Goal: Information Seeking & Learning: Learn about a topic

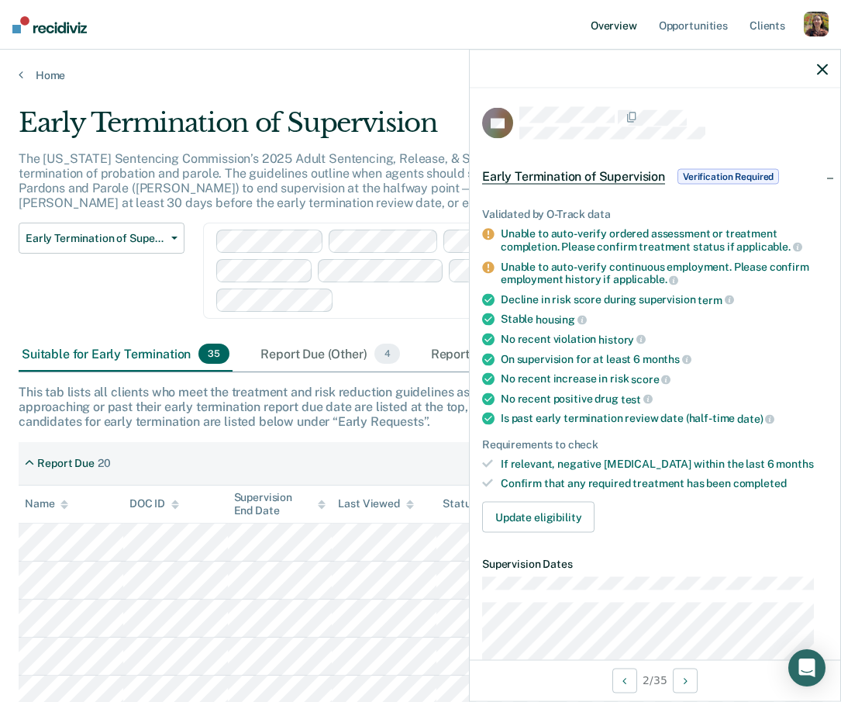
click at [604, 30] on link "Overview" at bounding box center [614, 25] width 53 height 50
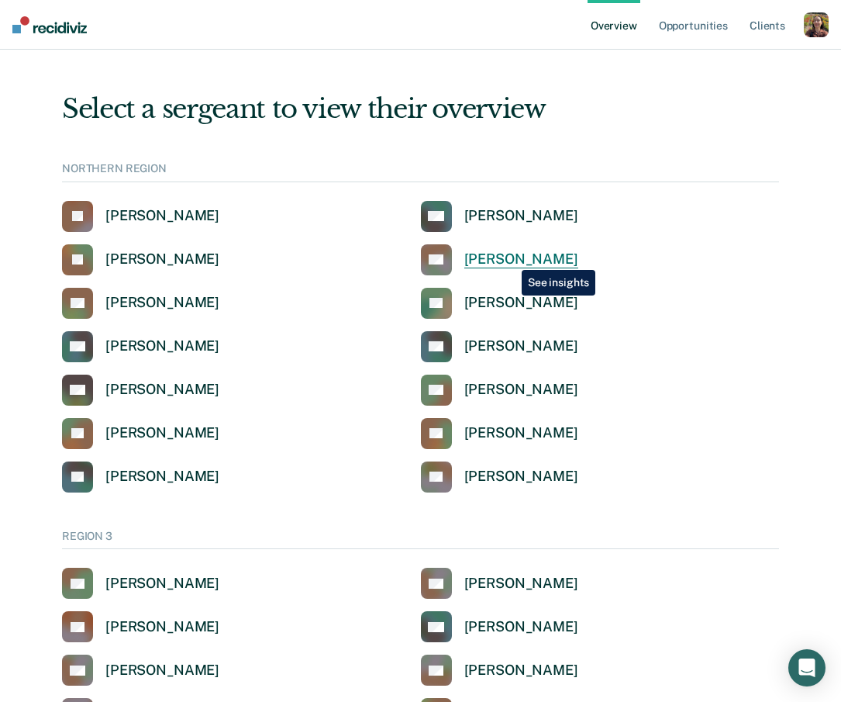
click at [510, 258] on div "[PERSON_NAME]" at bounding box center [522, 259] width 114 height 18
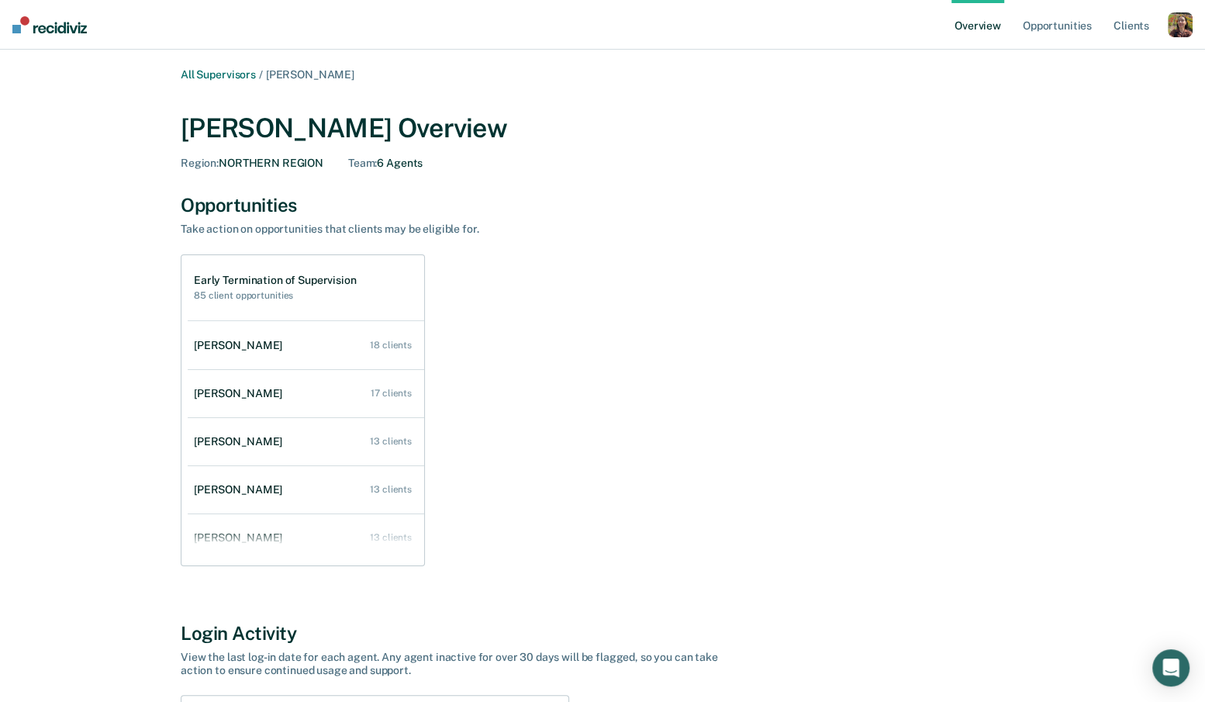
click at [206, 133] on div "[PERSON_NAME] Overview" at bounding box center [603, 128] width 844 height 32
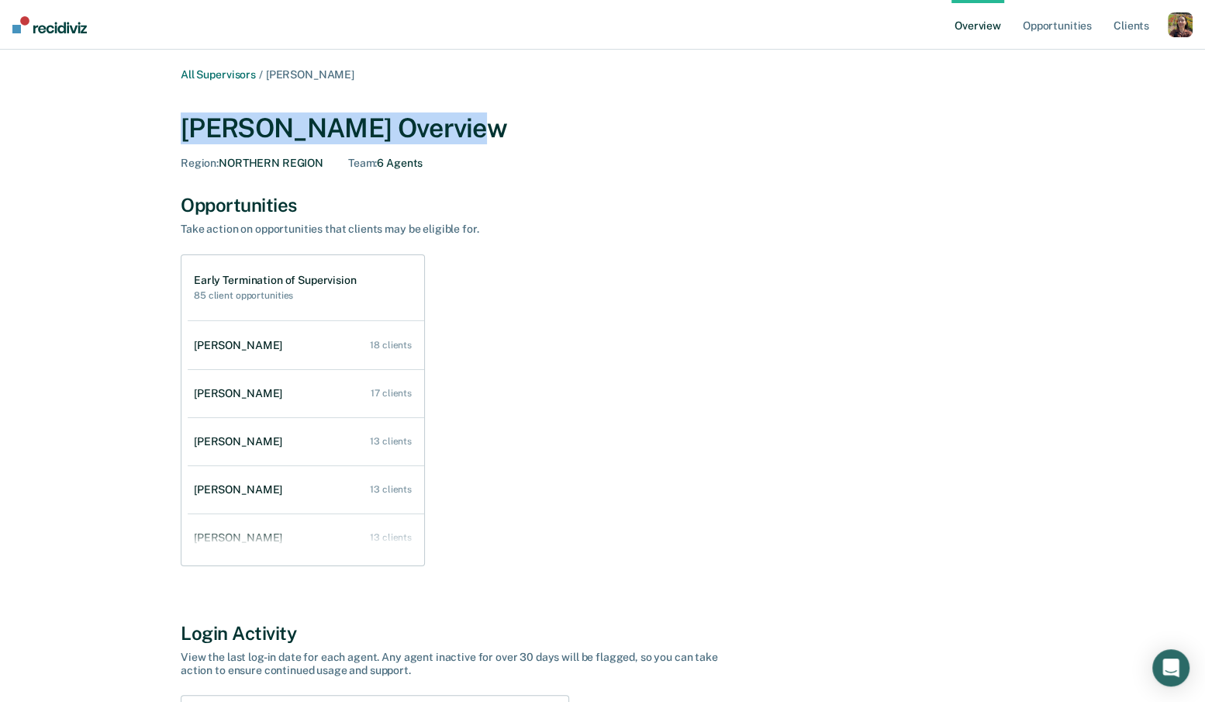
drag, startPoint x: 182, startPoint y: 136, endPoint x: 496, endPoint y: 129, distance: 314.2
click at [496, 129] on div "[PERSON_NAME] Overview" at bounding box center [603, 128] width 844 height 32
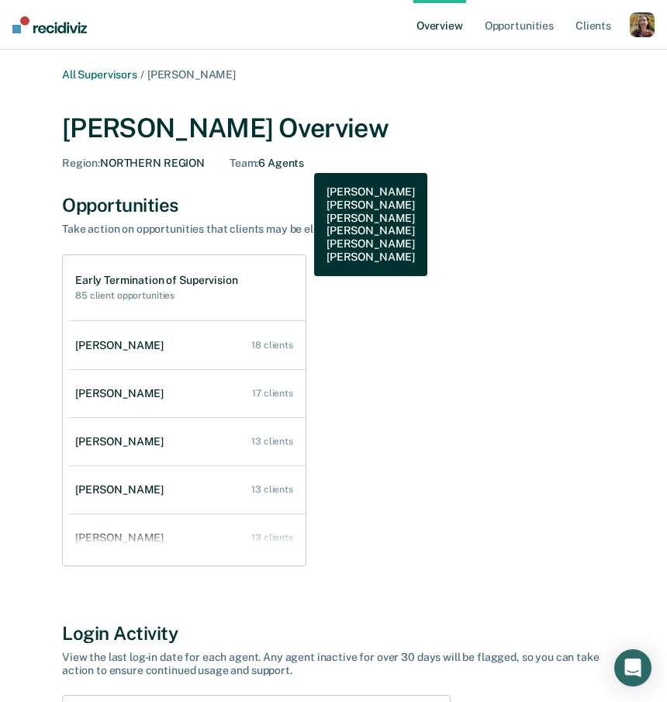
click at [302, 161] on div "Team : 6 Agents" at bounding box center [267, 163] width 74 height 13
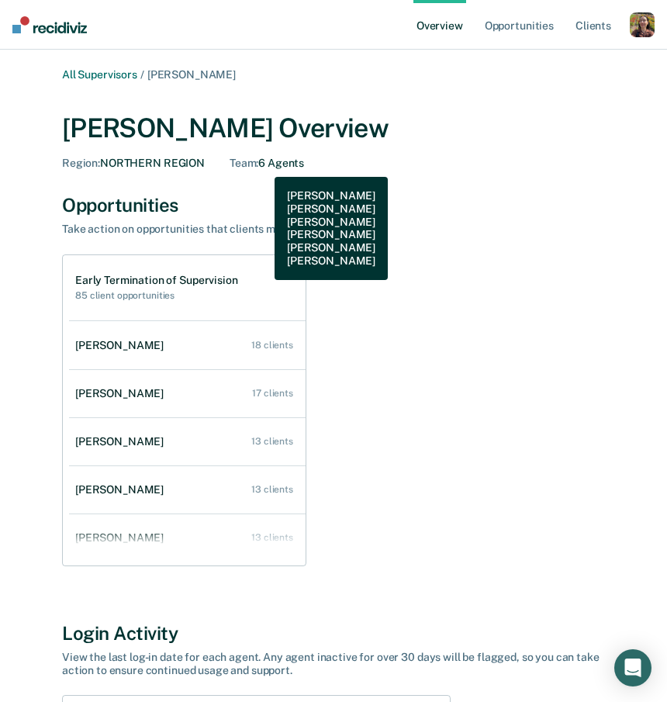
click at [263, 165] on div "Team : 6 Agents" at bounding box center [267, 163] width 74 height 13
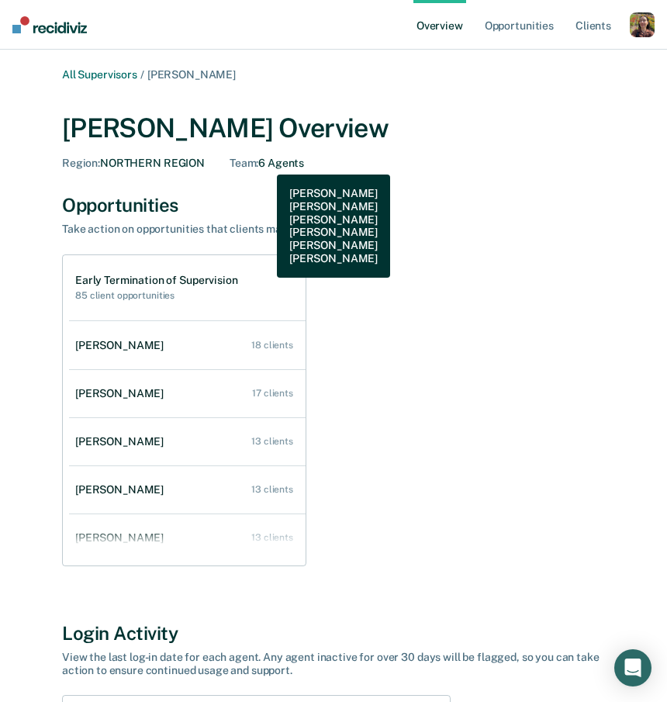
click at [265, 163] on div "Team : 6 Agents" at bounding box center [267, 163] width 74 height 13
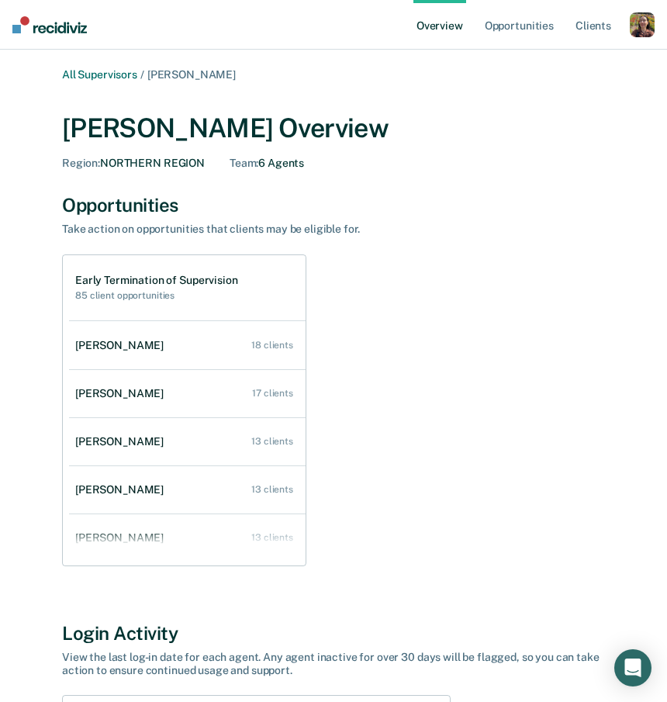
click at [173, 162] on div "Region : NORTHERN REGION" at bounding box center [133, 163] width 143 height 13
click at [118, 166] on div "Region : NORTHERN REGION" at bounding box center [133, 163] width 143 height 13
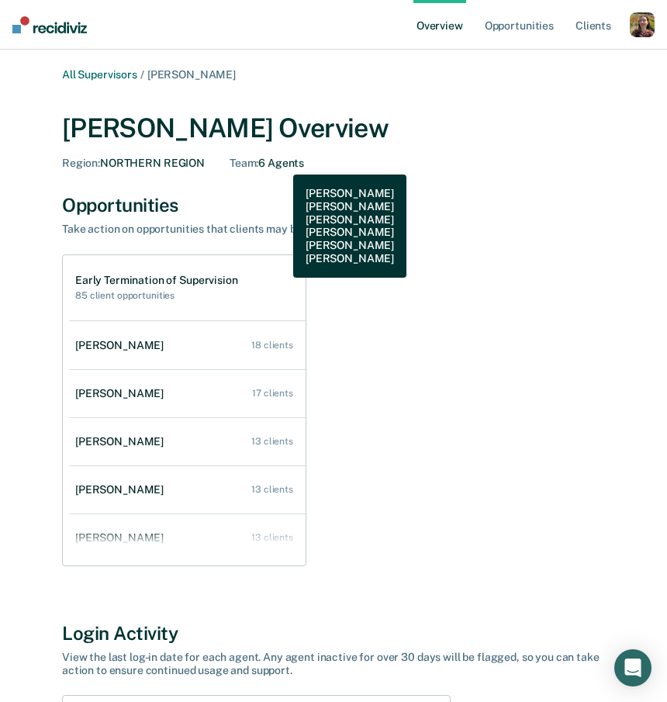
click at [282, 163] on div "Team : 6 Agents" at bounding box center [267, 163] width 74 height 13
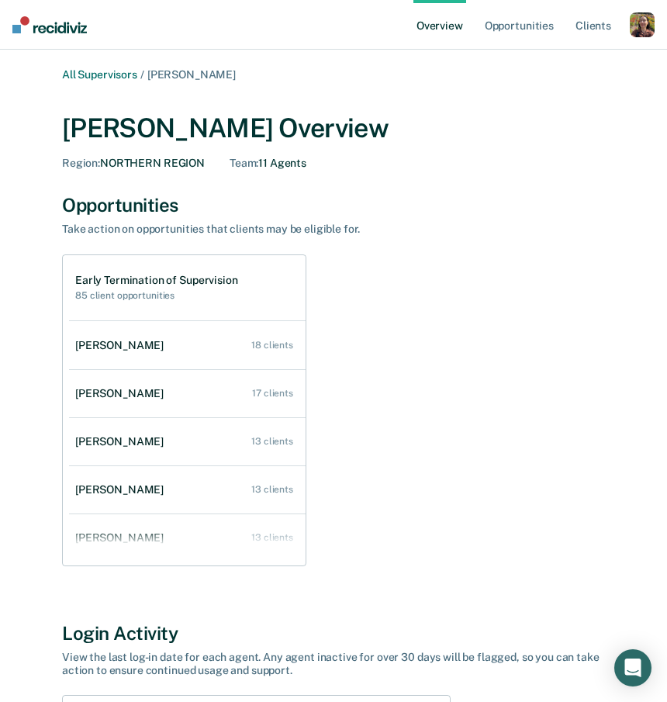
click at [520, 142] on div "[PERSON_NAME] Overview" at bounding box center [333, 128] width 543 height 32
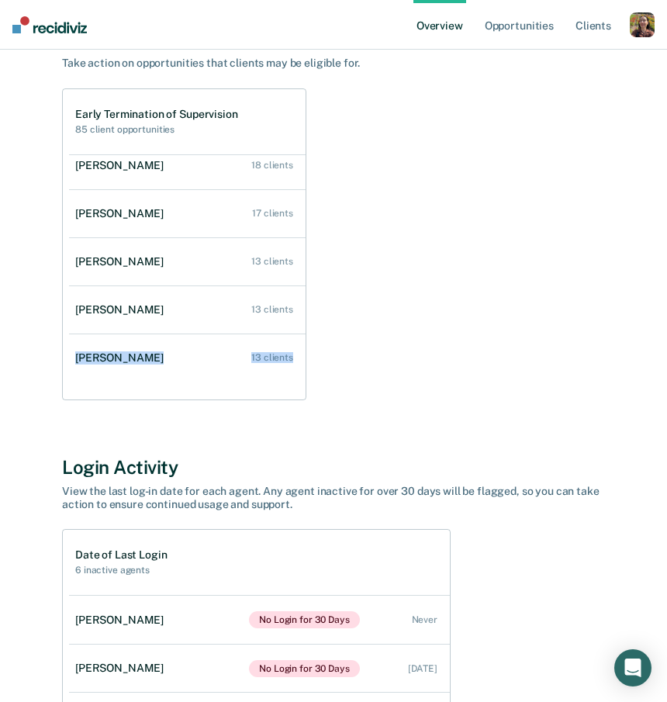
scroll to position [8, 0]
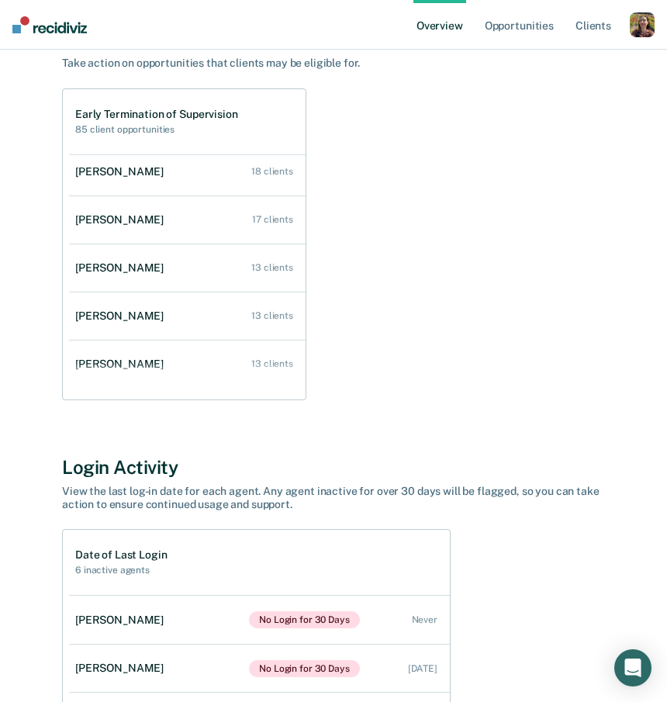
click at [460, 240] on div "Early Termination of Supervision 85 client opportunities [PERSON_NAME] 18 clien…" at bounding box center [333, 244] width 543 height 312
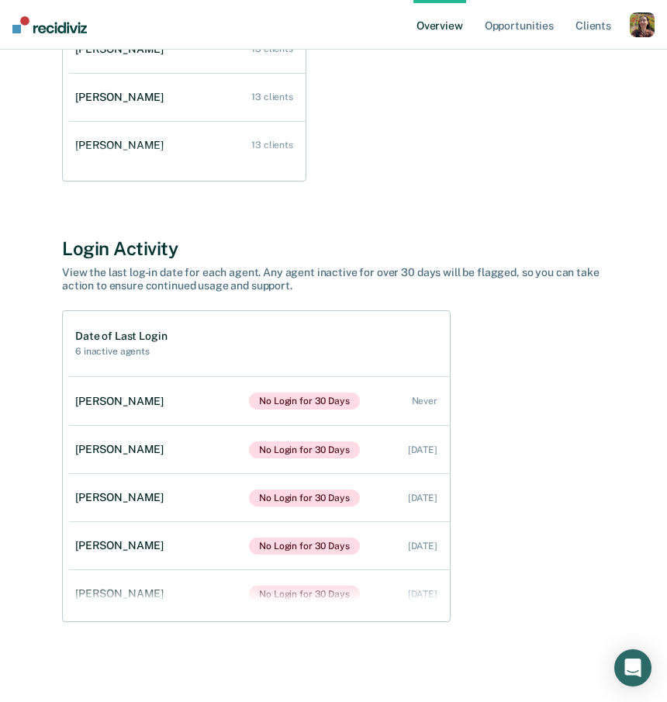
scroll to position [385, 0]
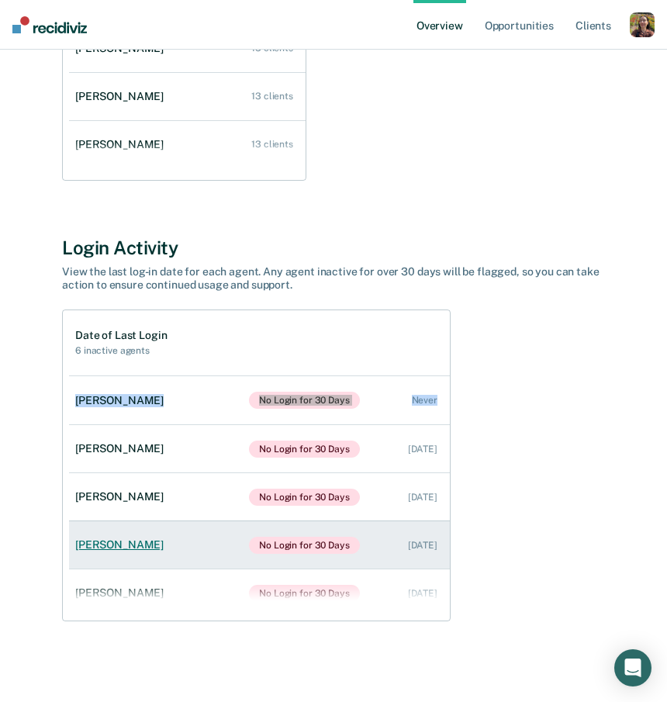
click at [126, 551] on link "[PERSON_NAME] No Login for 30 Days [DATE]" at bounding box center [259, 545] width 381 height 48
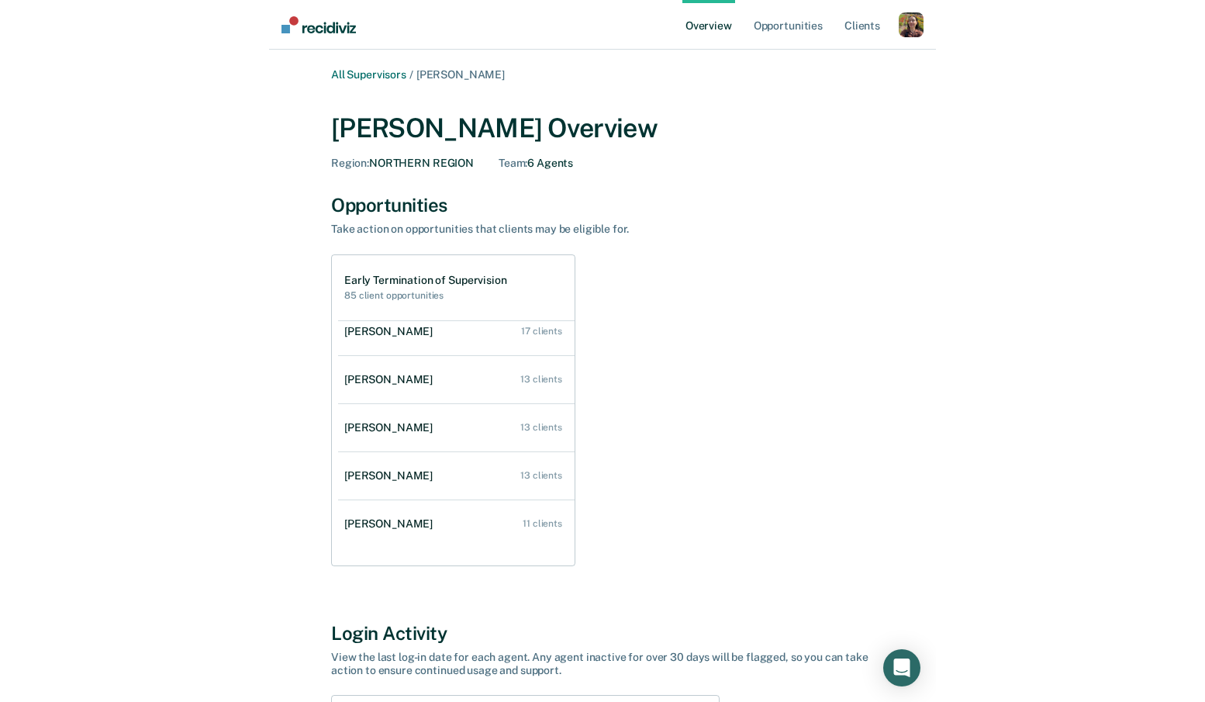
scroll to position [385, 0]
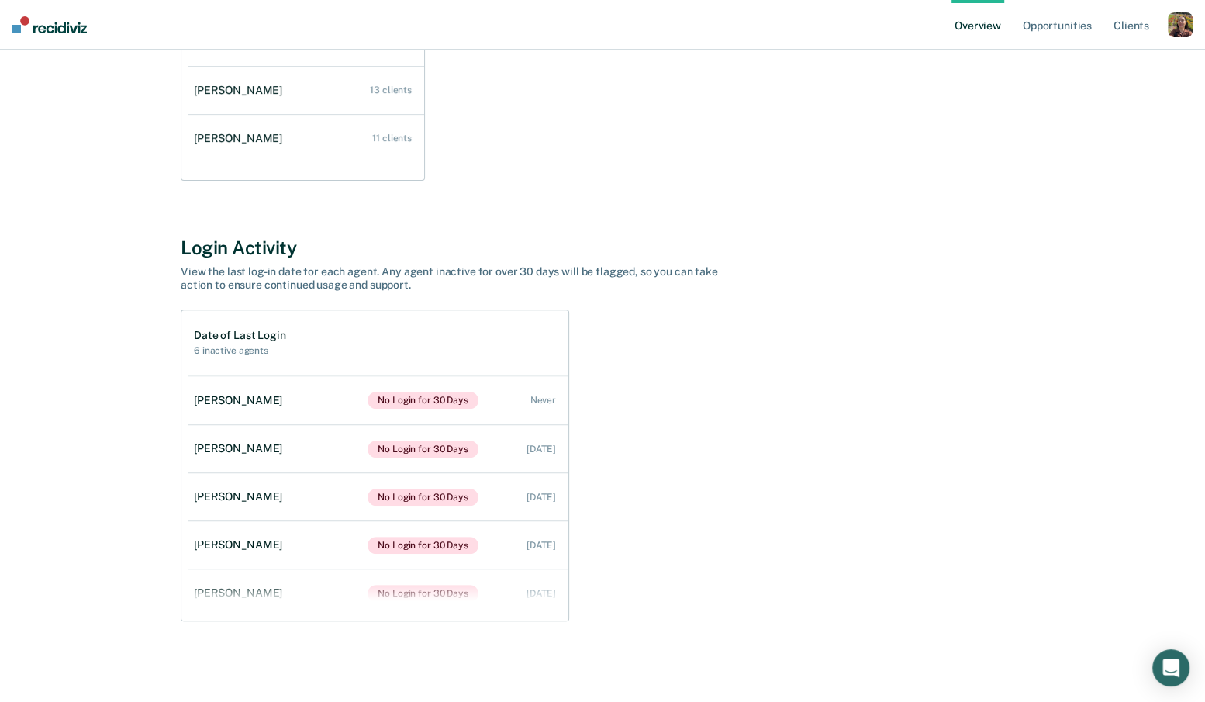
click at [776, 308] on div "Login Activity View the last log-in date for each agent. Any agent inactive for…" at bounding box center [603, 429] width 844 height 385
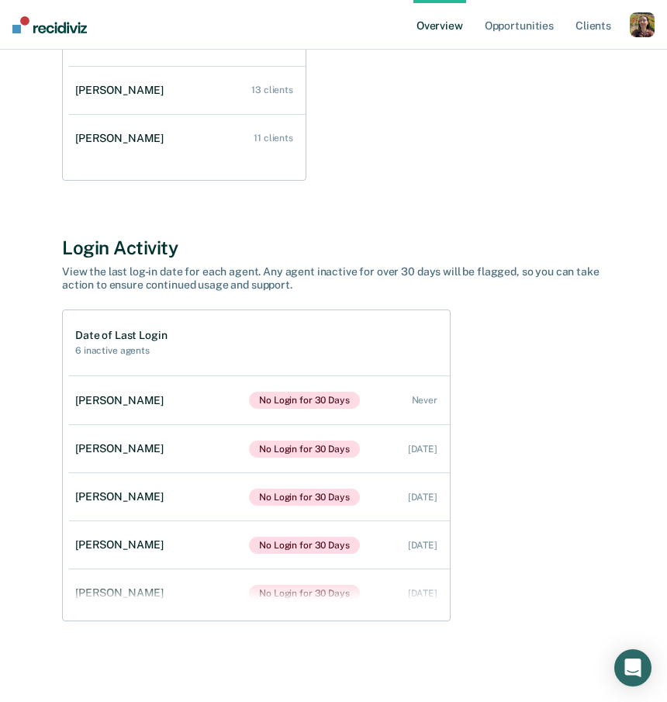
click at [578, 406] on div "Date of Last Login 6 inactive agents [PERSON_NAME] No Login for 30 Days Never […" at bounding box center [333, 465] width 543 height 312
click at [612, 386] on div "All Supervisors / [PERSON_NAME] [PERSON_NAME] Overview Region : NORTHERN REGION…" at bounding box center [334, 167] width 630 height 969
